Goal: Obtain resource: Download file/media

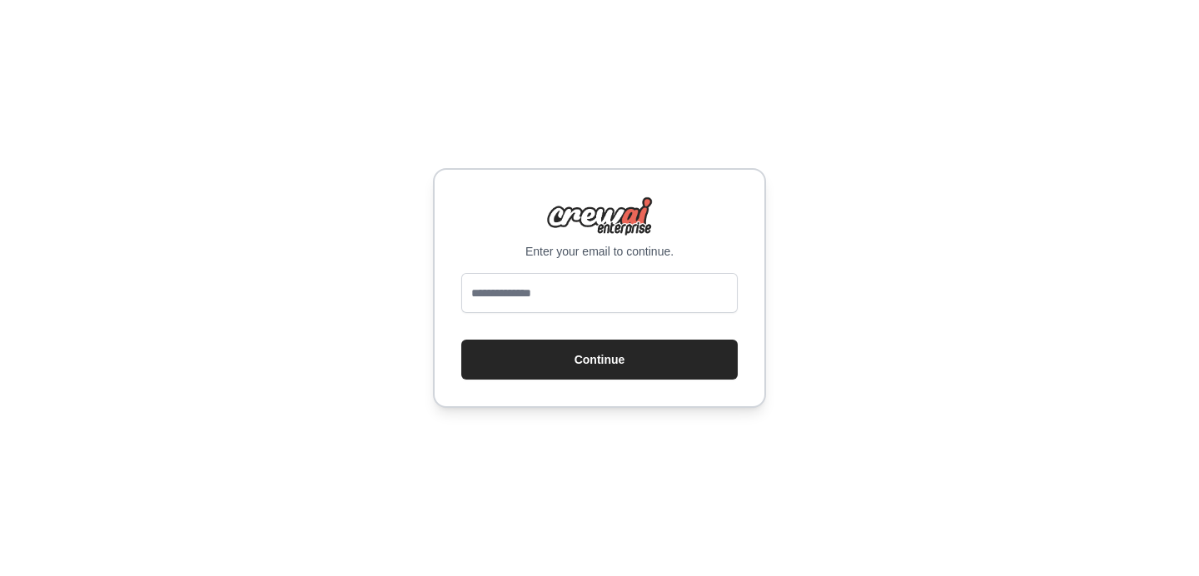
scroll to position [841, 0]
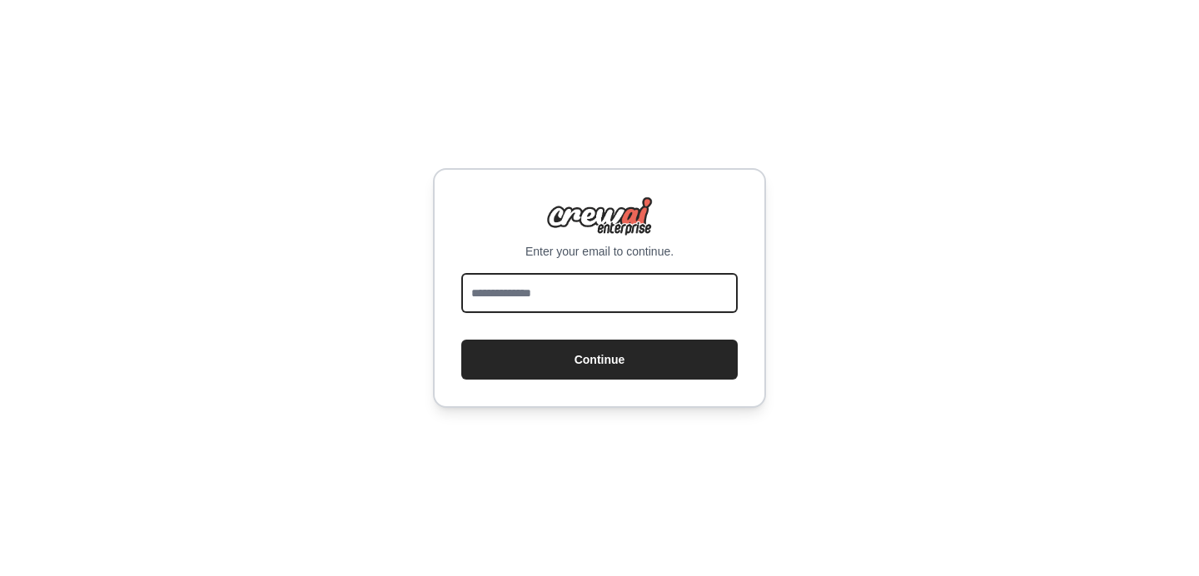
click at [583, 295] on input "email" at bounding box center [599, 293] width 276 height 40
type input "**********"
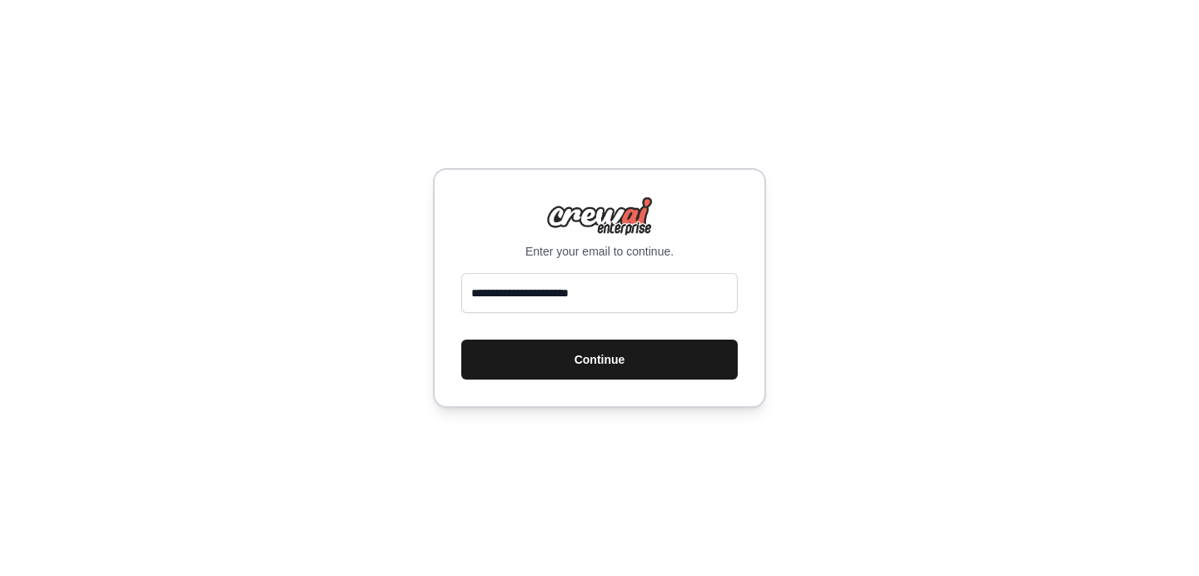
click at [574, 360] on button "Continue" at bounding box center [599, 360] width 276 height 40
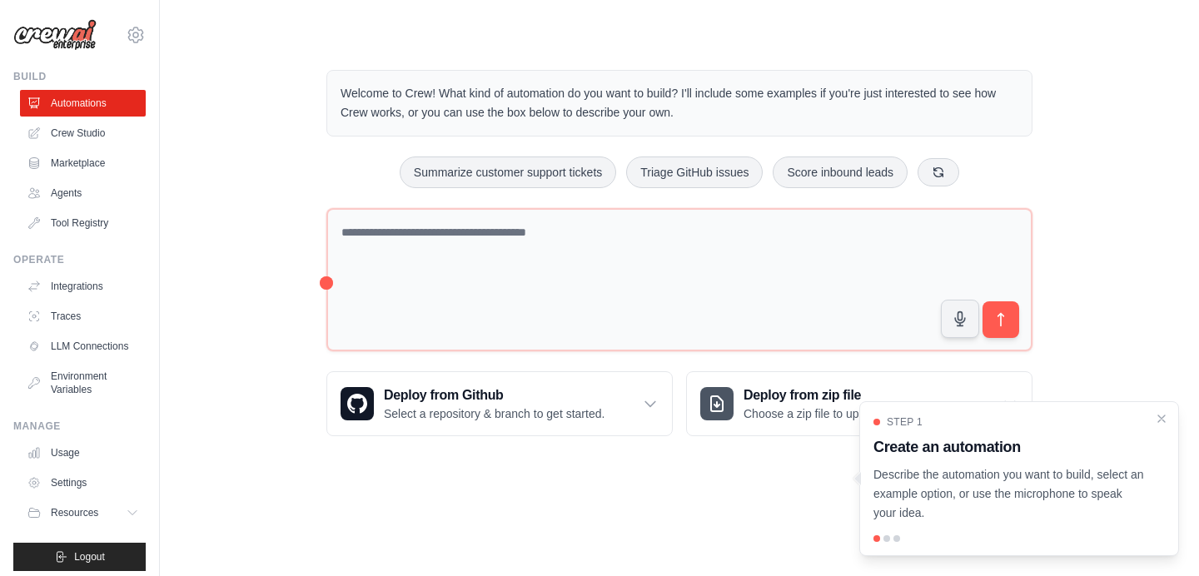
scroll to position [841, 0]
click at [1163, 416] on icon "Close walkthrough" at bounding box center [1161, 417] width 15 height 15
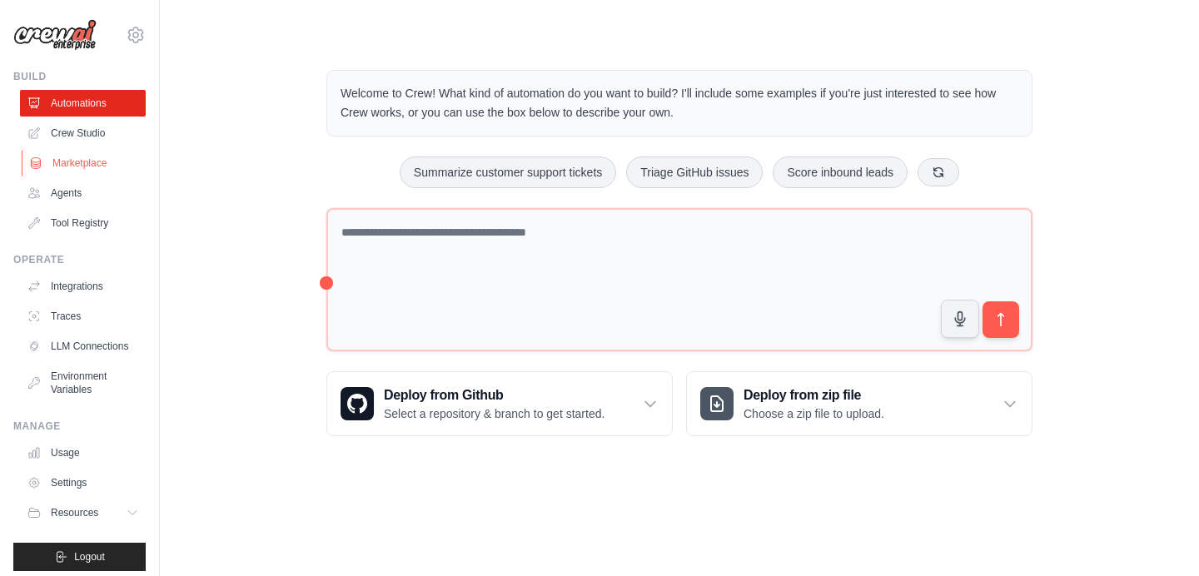
click at [89, 166] on link "Marketplace" at bounding box center [85, 163] width 126 height 27
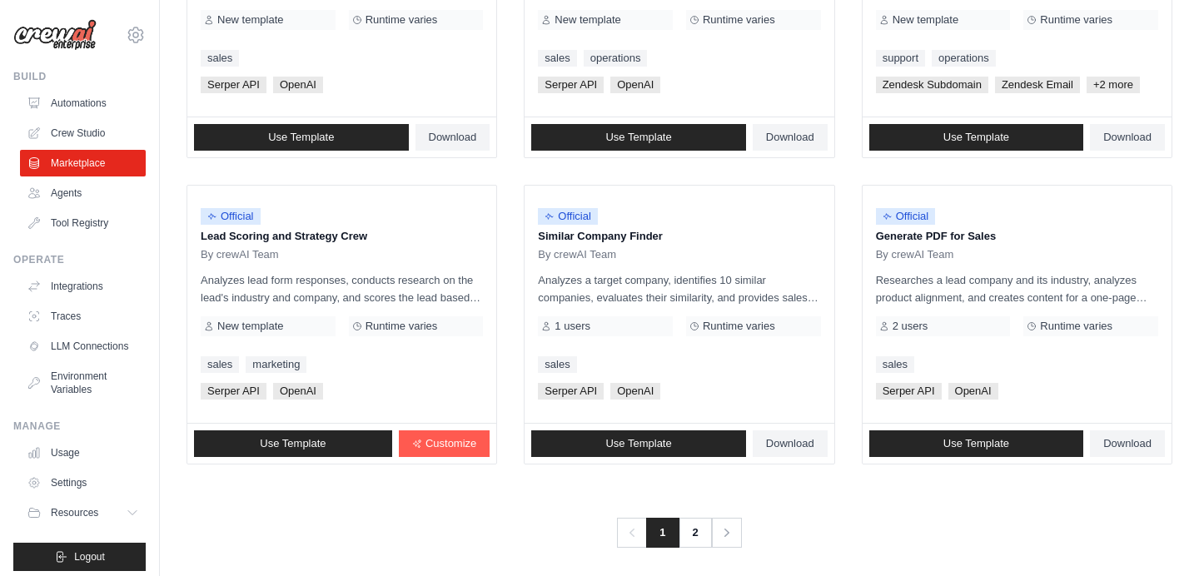
scroll to position [966, 0]
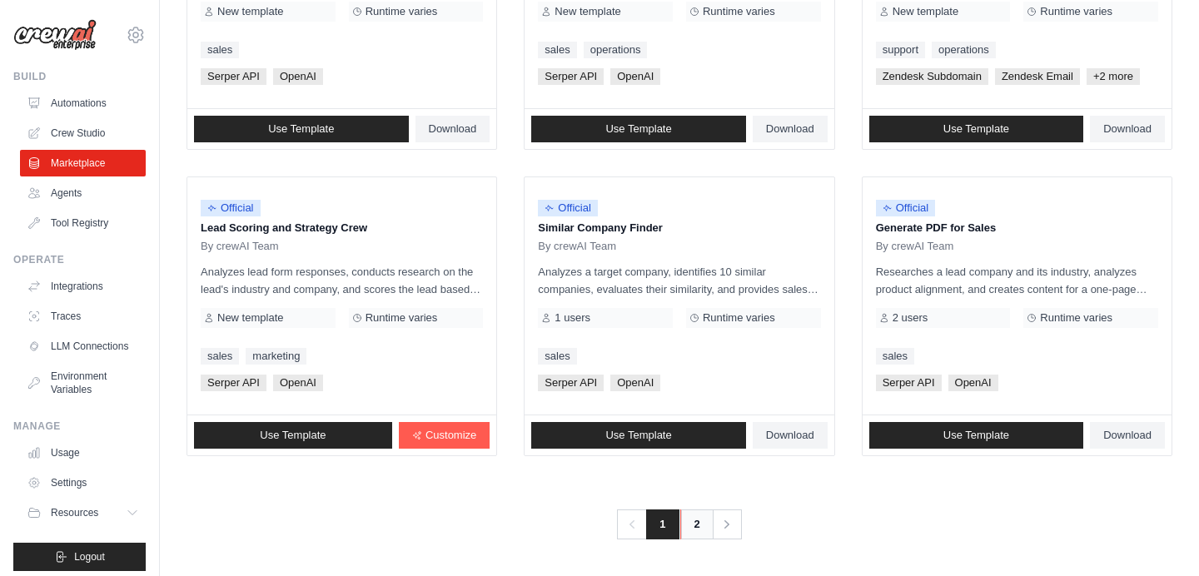
click at [692, 526] on link "2" at bounding box center [696, 524] width 33 height 30
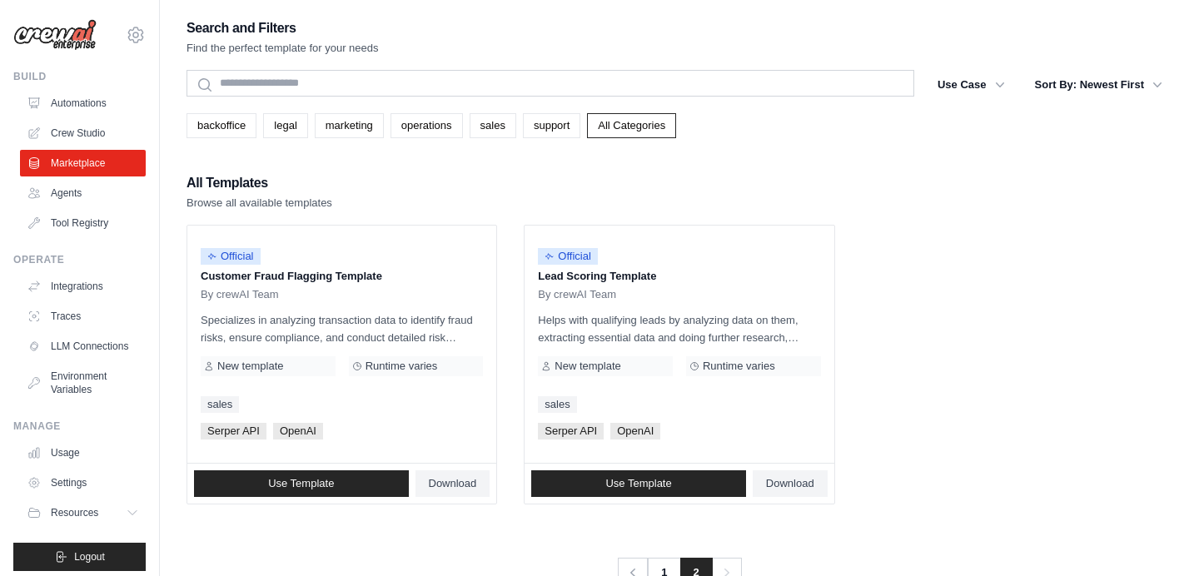
scroll to position [33, 0]
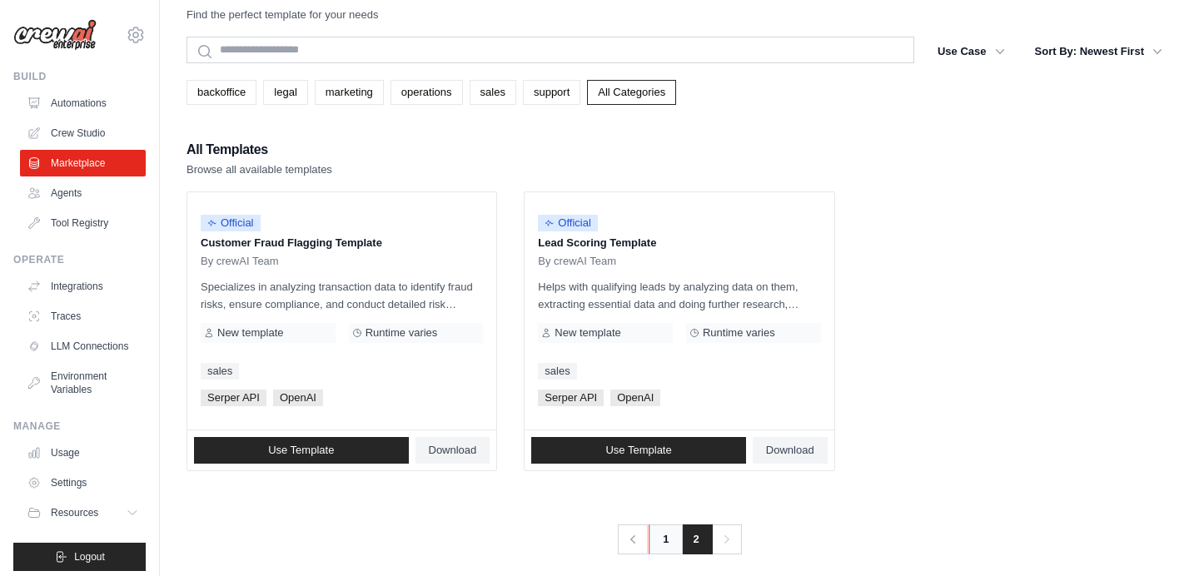
click at [667, 543] on link "1" at bounding box center [664, 539] width 33 height 30
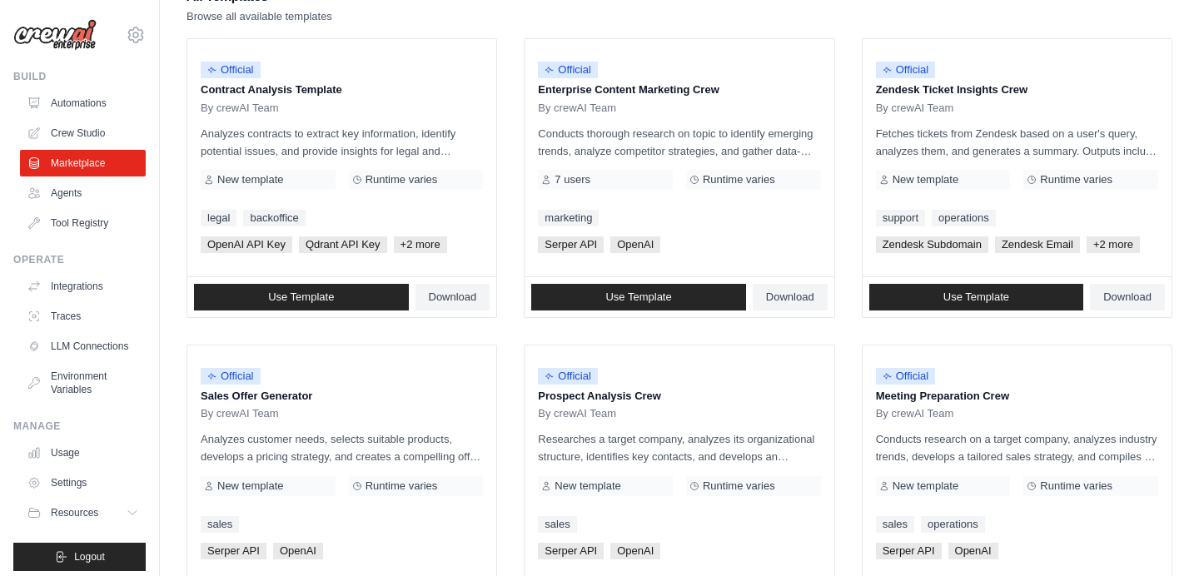
scroll to position [185, 0]
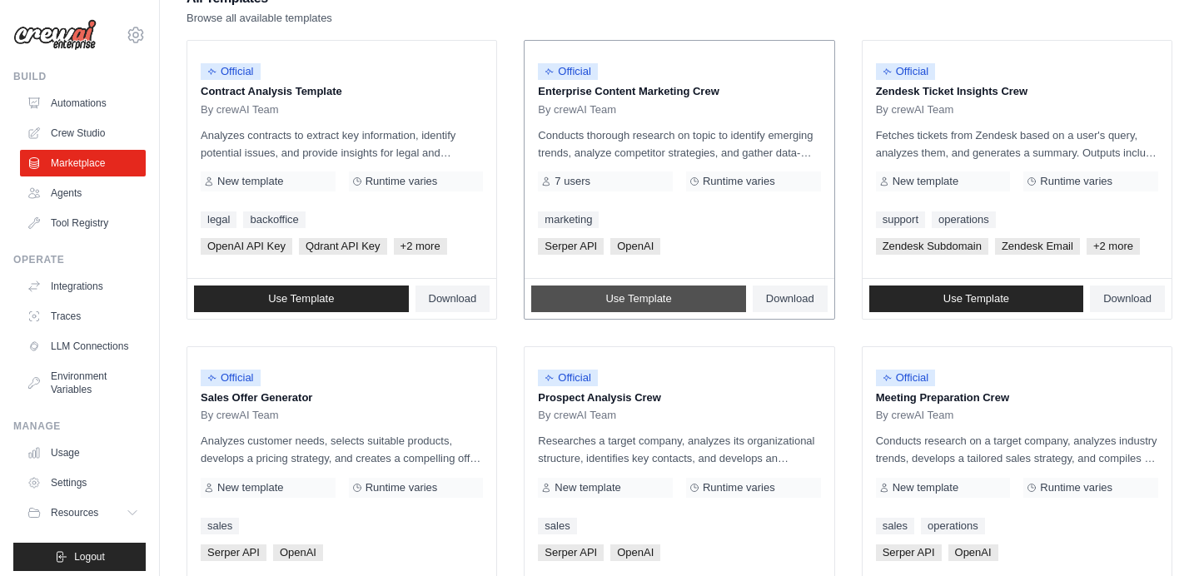
click at [633, 300] on span "Use Template" at bounding box center [638, 298] width 66 height 13
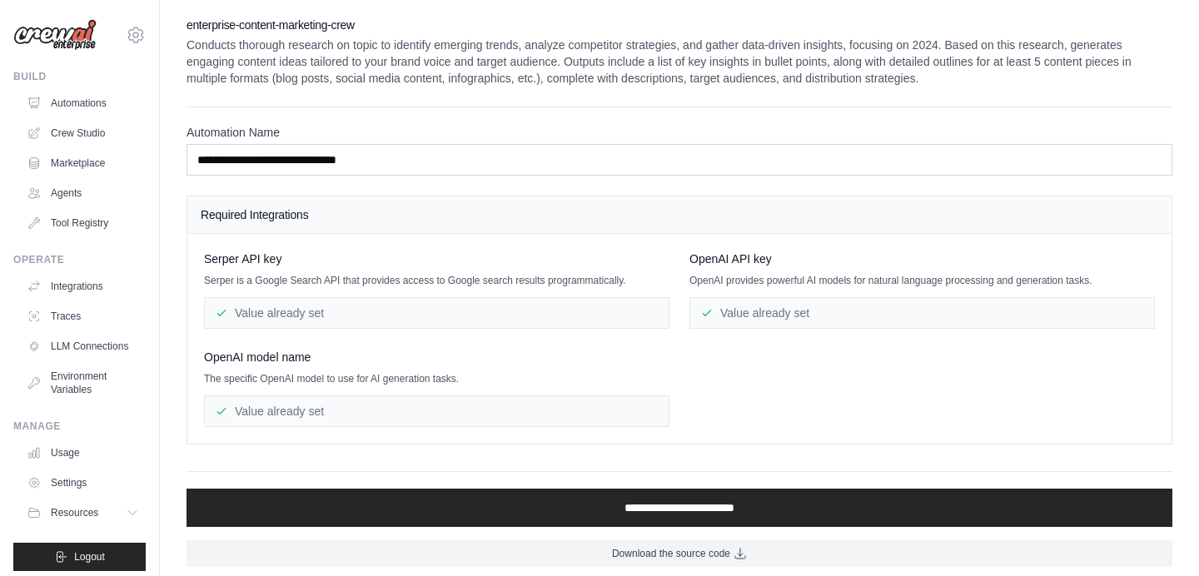
scroll to position [7, 0]
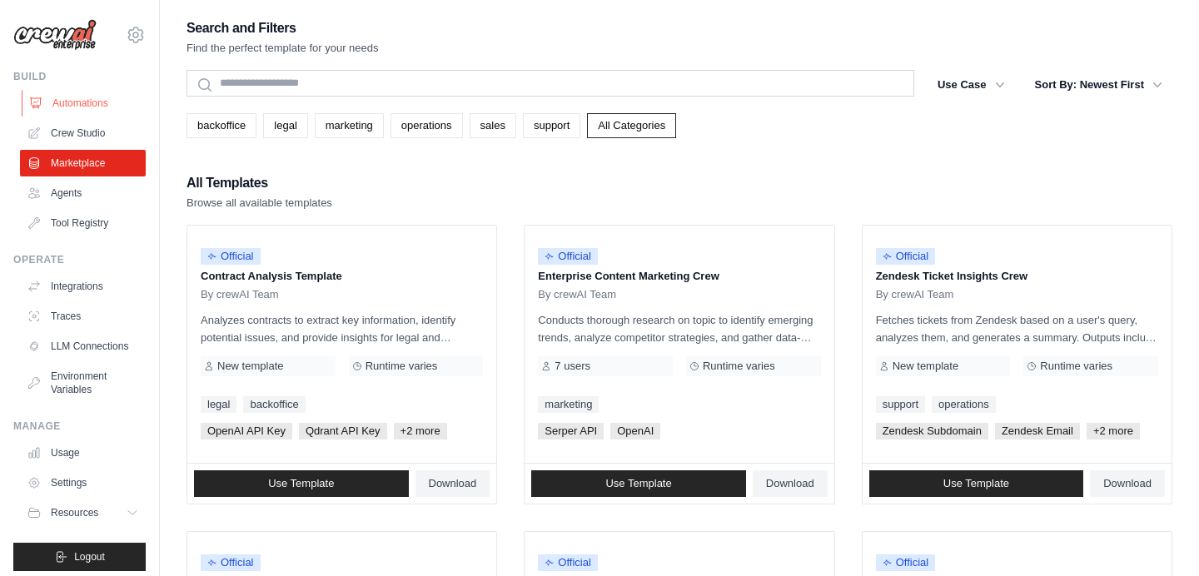
click at [77, 97] on link "Automations" at bounding box center [85, 103] width 126 height 27
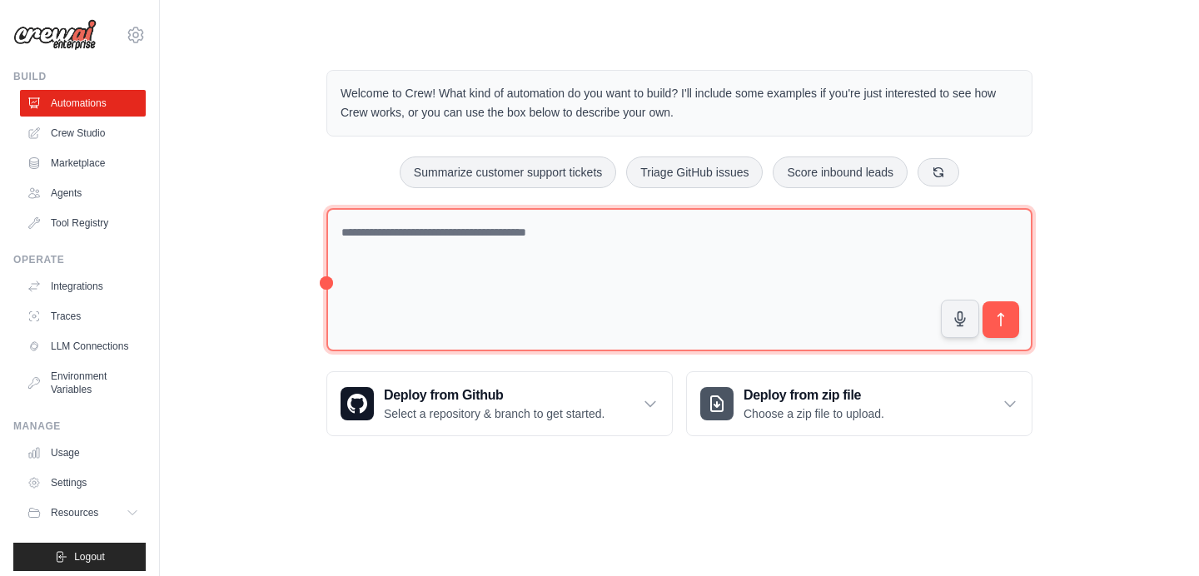
click at [484, 242] on textarea at bounding box center [679, 280] width 706 height 144
type textarea "*"
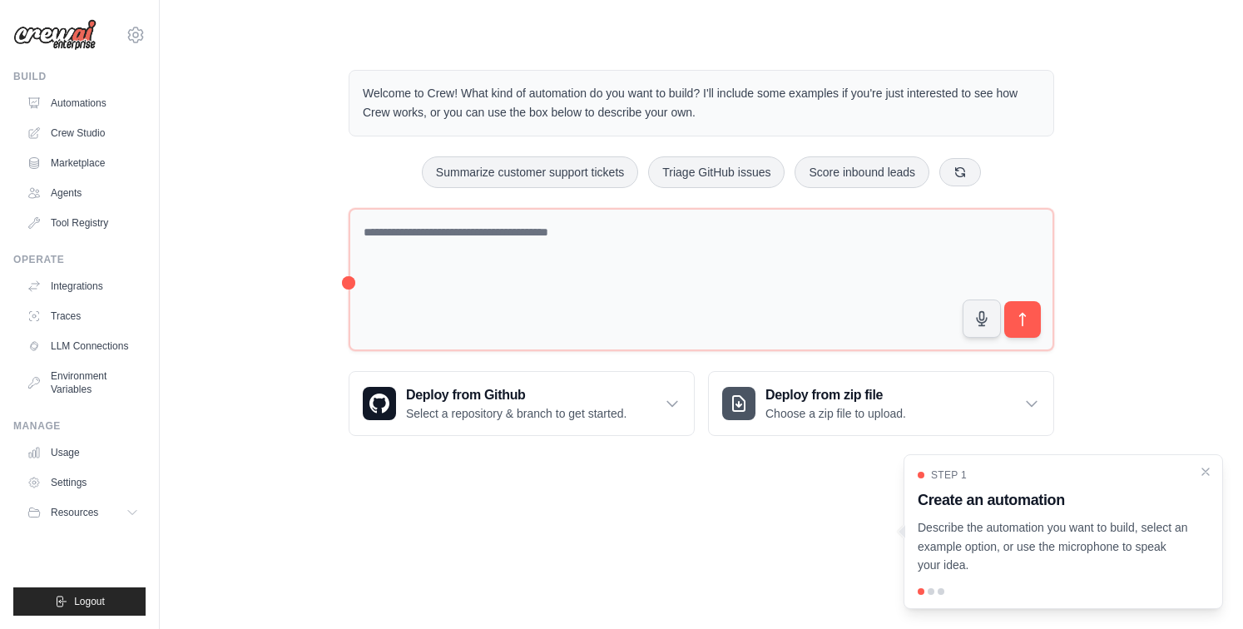
scroll to position [804, 0]
click at [284, 195] on div "Welcome to Crew! What kind of automation do you want to build? I'll include som…" at bounding box center [701, 252] width 1030 height 419
click at [89, 132] on link "Crew Studio" at bounding box center [85, 133] width 126 height 27
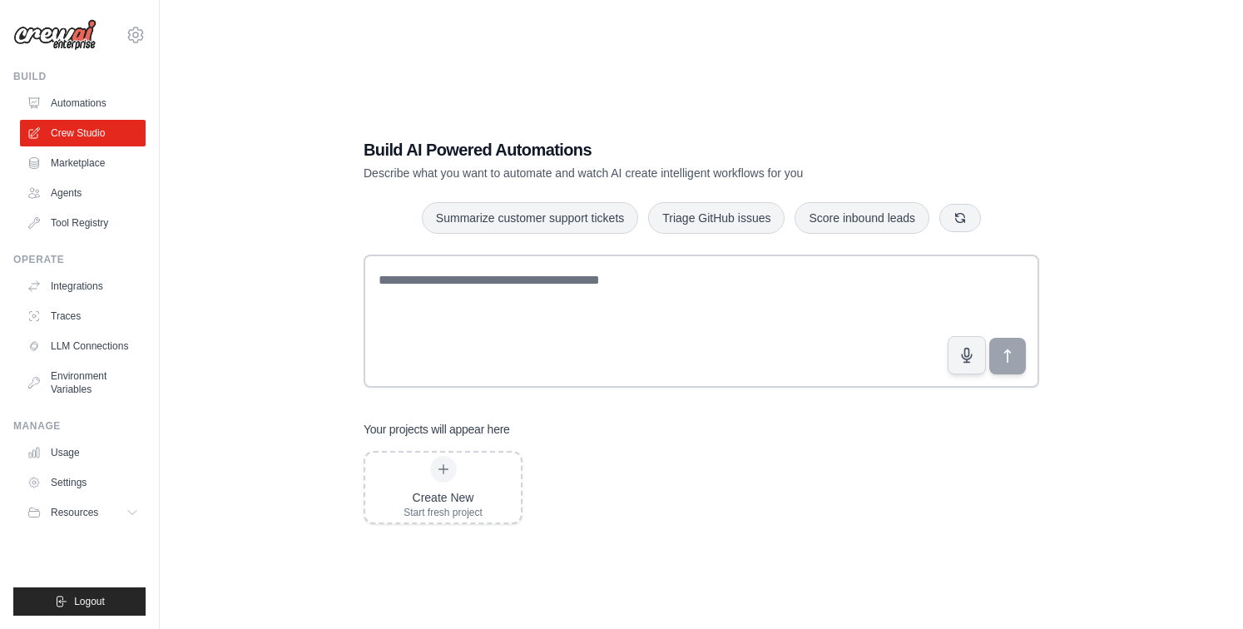
scroll to position [804, 0]
click at [89, 161] on link "Marketplace" at bounding box center [85, 163] width 126 height 27
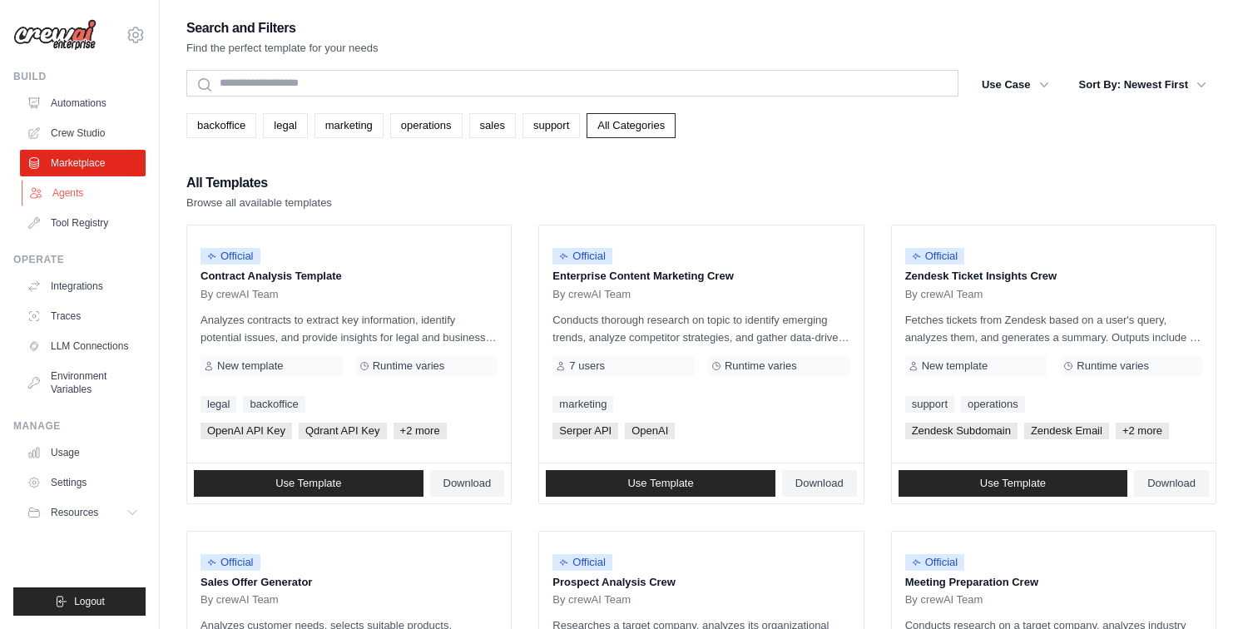
click at [78, 190] on link "Agents" at bounding box center [85, 193] width 126 height 27
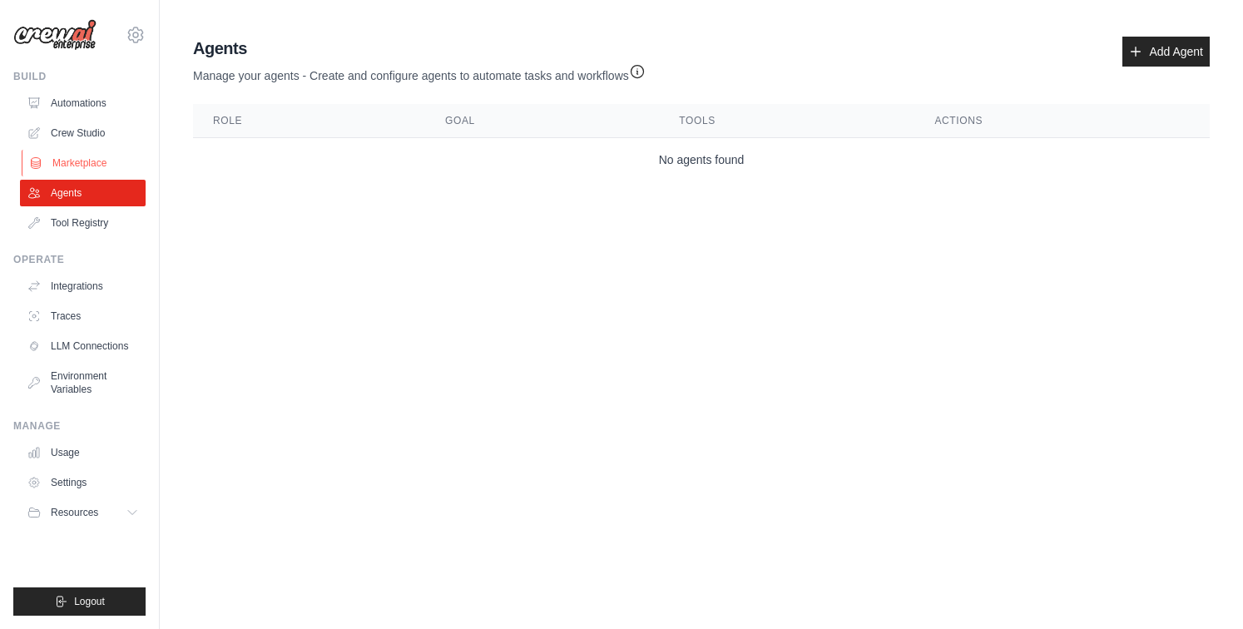
click at [85, 157] on link "Marketplace" at bounding box center [85, 163] width 126 height 27
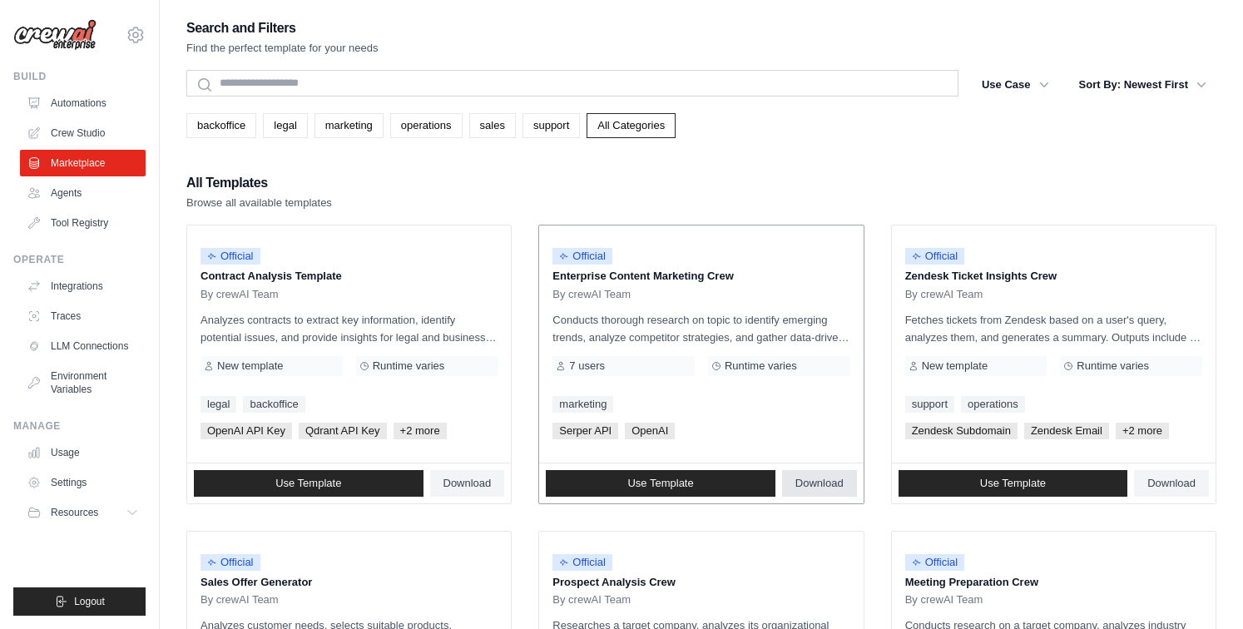
click at [814, 483] on span "Download" at bounding box center [820, 483] width 48 height 13
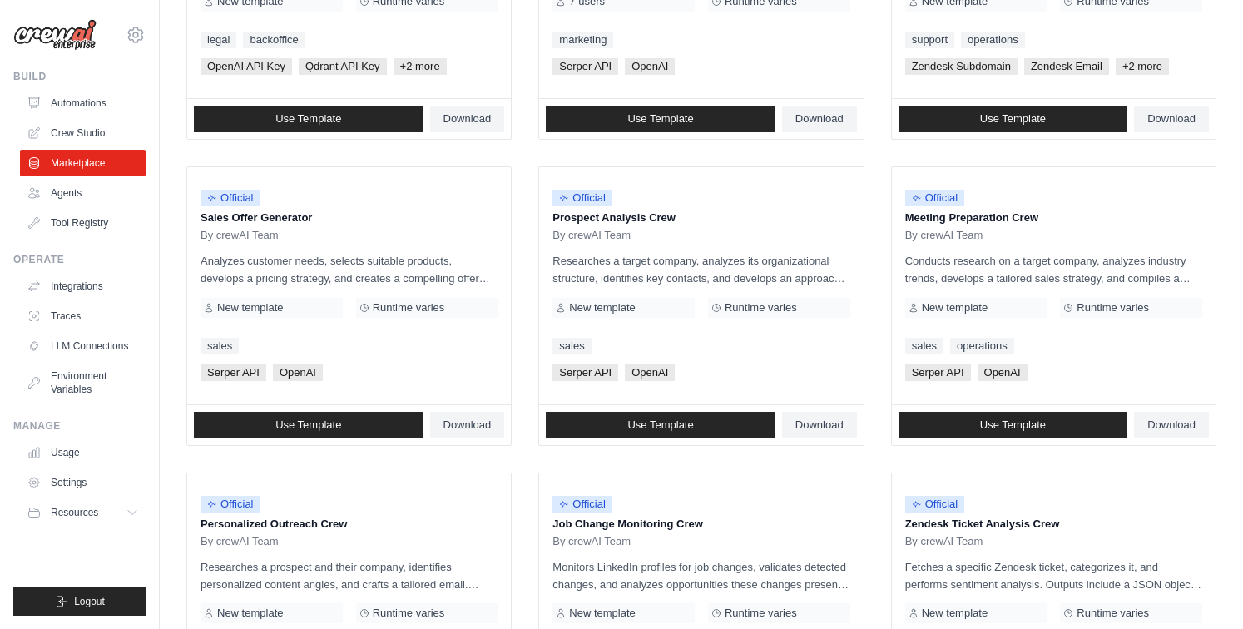
scroll to position [390, 0]
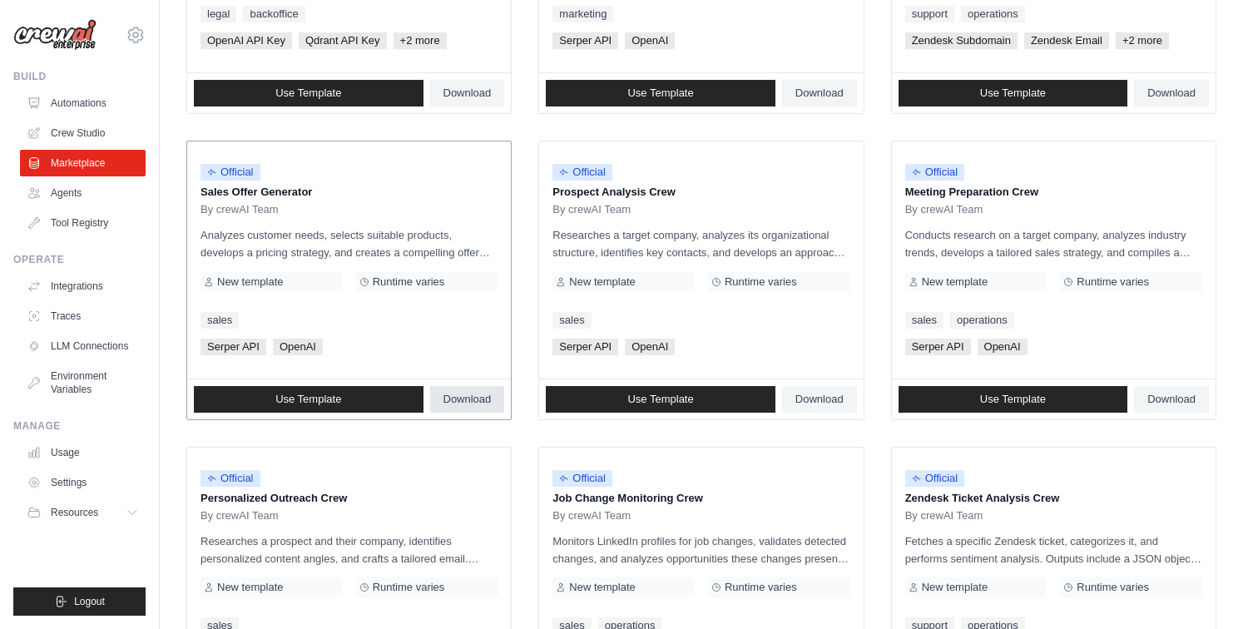
click at [465, 403] on span "Download" at bounding box center [468, 399] width 48 height 13
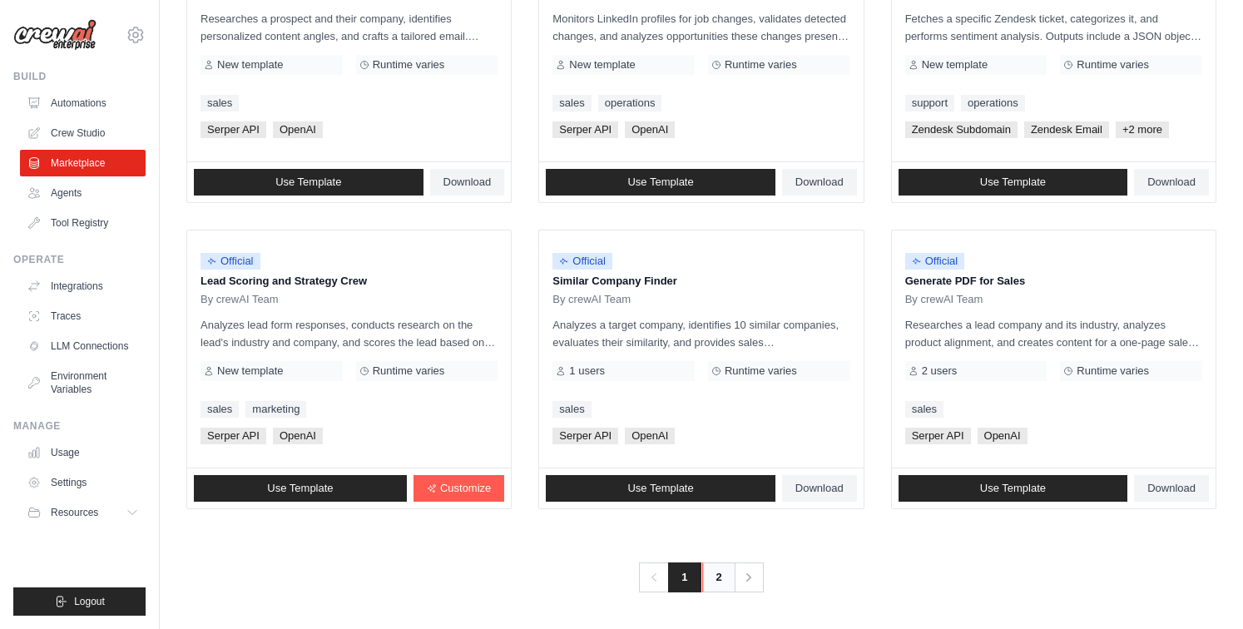
click at [713, 581] on link "2" at bounding box center [718, 578] width 33 height 30
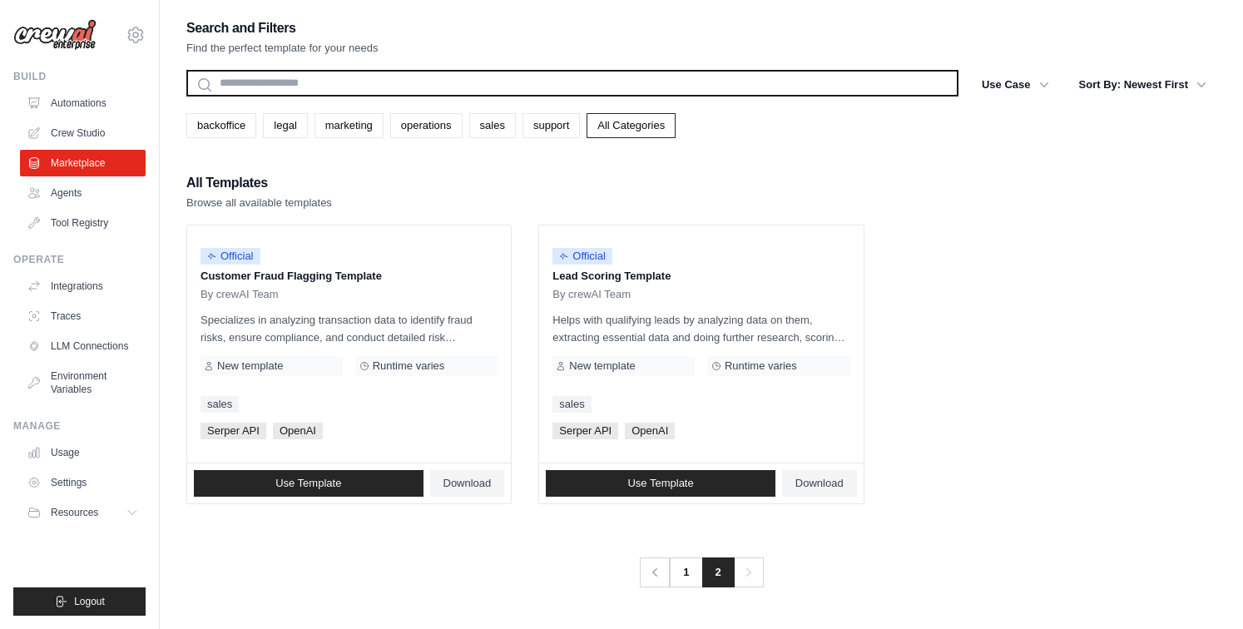
click at [424, 87] on input "text" at bounding box center [572, 83] width 772 height 27
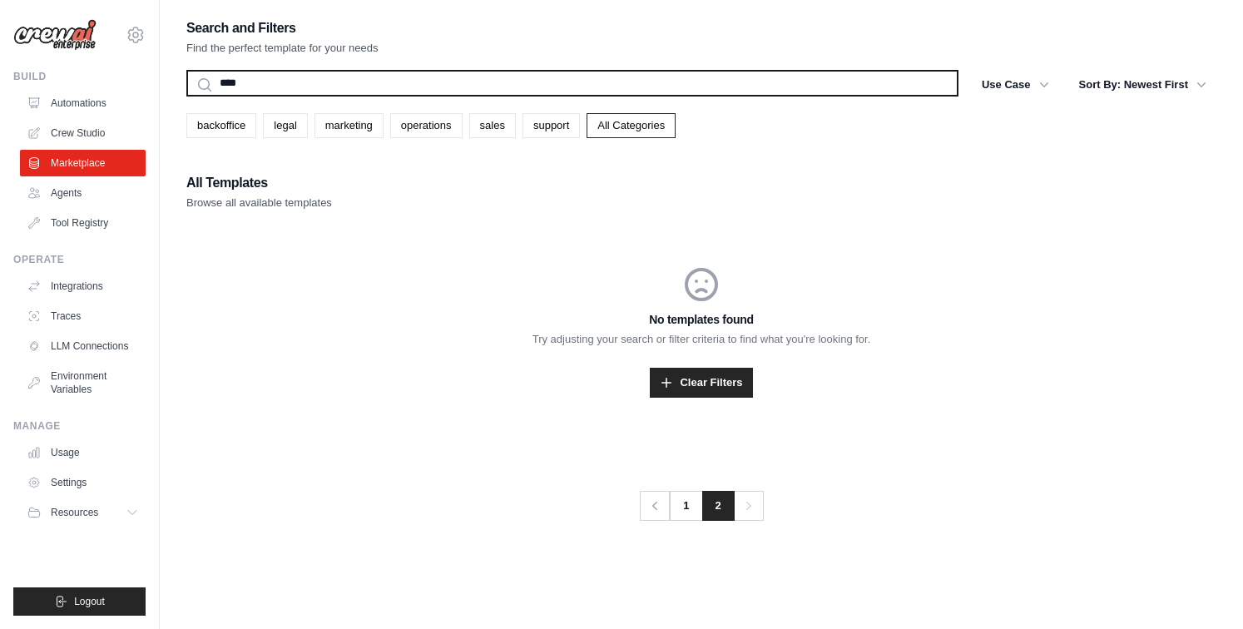
type input "****"
click at [186, 96] on button "Search" at bounding box center [186, 96] width 1 height 1
